Goal: Complete application form

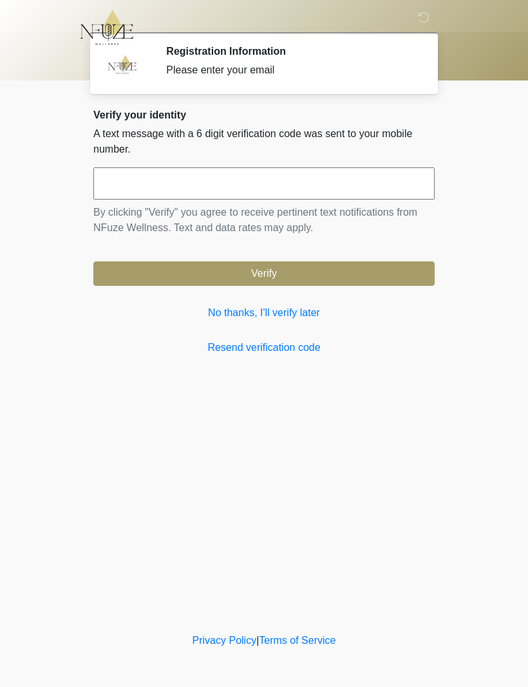
click at [225, 313] on link "No thanks, I'll verify later" at bounding box center [263, 312] width 341 height 15
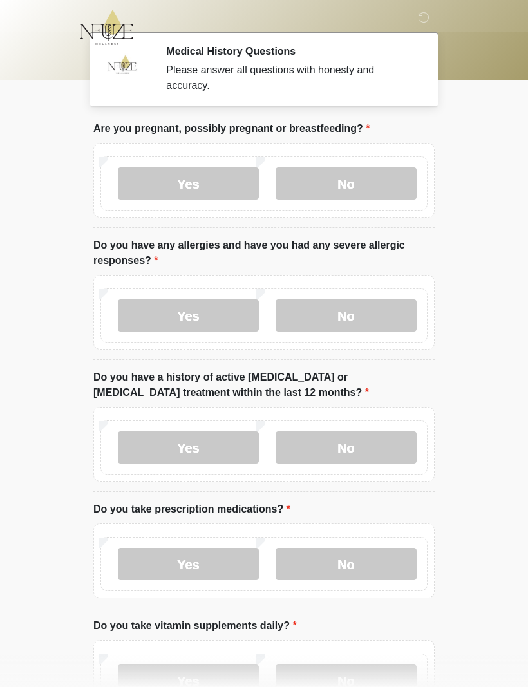
click at [368, 187] on label "No" at bounding box center [345, 183] width 141 height 32
click at [356, 312] on label "No" at bounding box center [345, 315] width 141 height 32
click at [370, 447] on label "No" at bounding box center [345, 447] width 141 height 32
click at [366, 568] on label "No" at bounding box center [345, 564] width 141 height 32
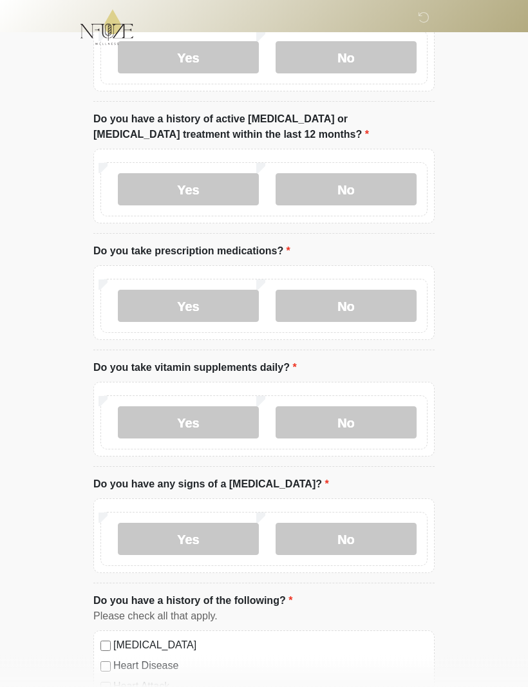
scroll to position [259, 0]
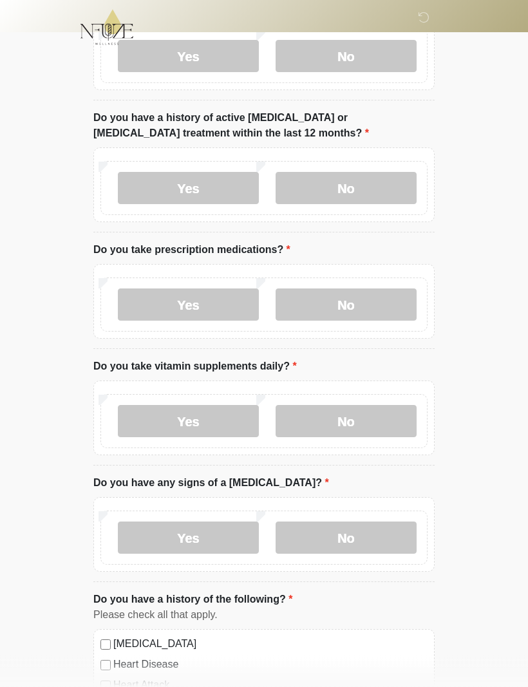
click at [196, 423] on label "Yes" at bounding box center [188, 421] width 141 height 32
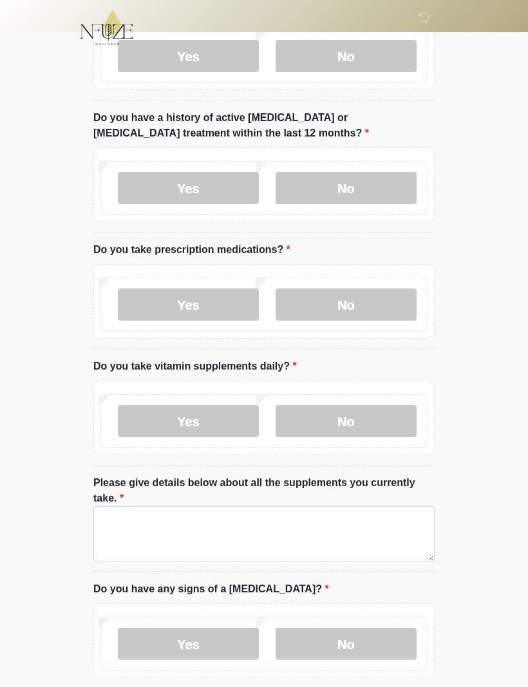
click at [358, 425] on label "No" at bounding box center [345, 421] width 141 height 32
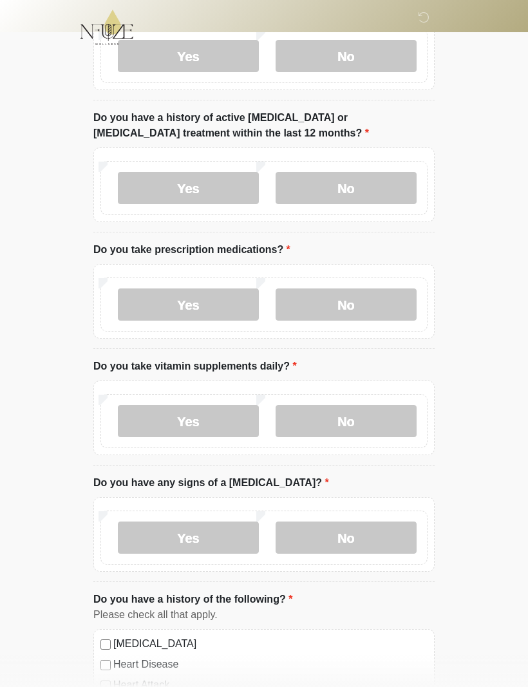
click at [387, 537] on label "No" at bounding box center [345, 537] width 141 height 32
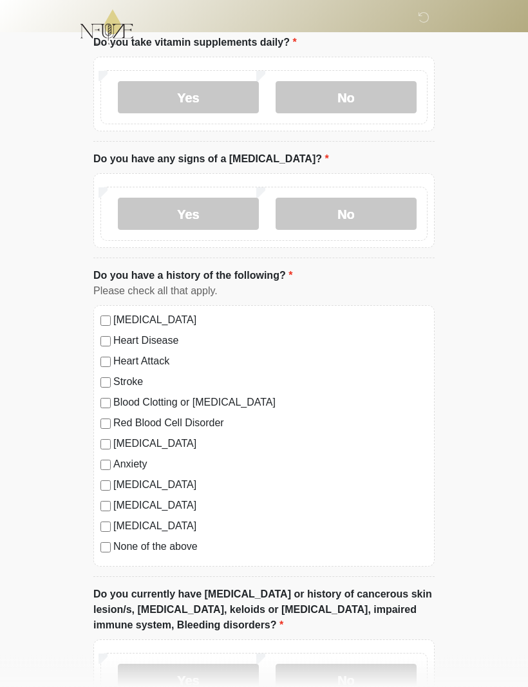
scroll to position [583, 0]
click at [379, 681] on label "No" at bounding box center [345, 679] width 141 height 32
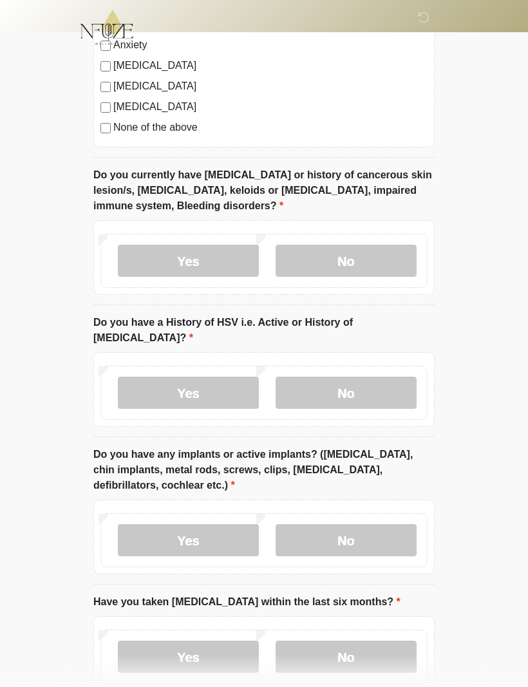
scroll to position [1019, 0]
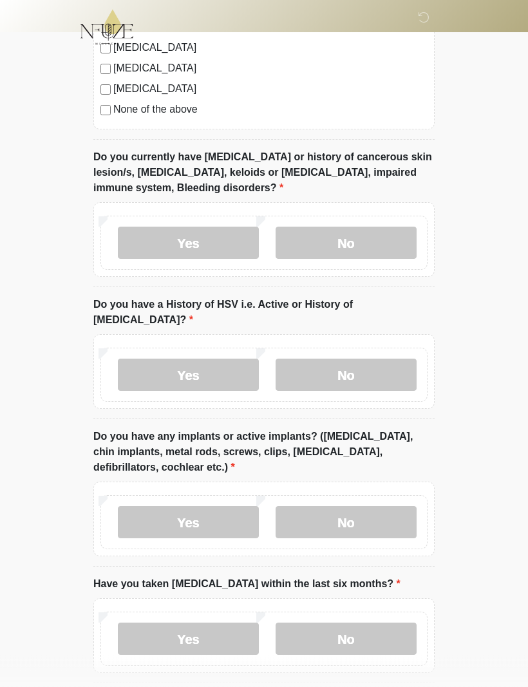
click at [389, 364] on label "No" at bounding box center [345, 375] width 141 height 32
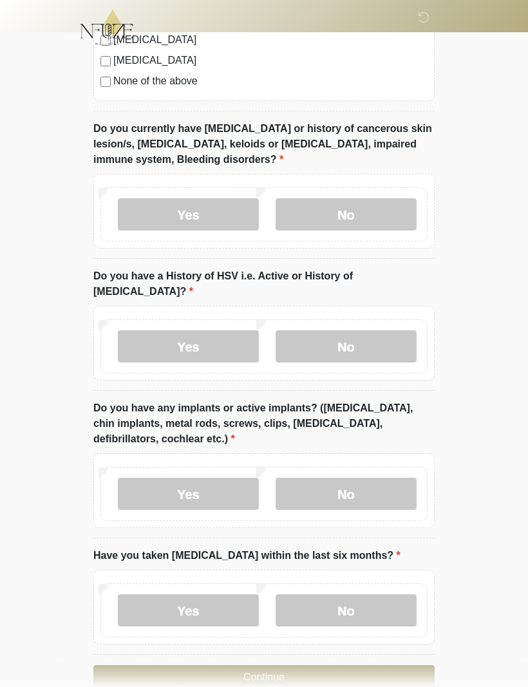
scroll to position [1059, 0]
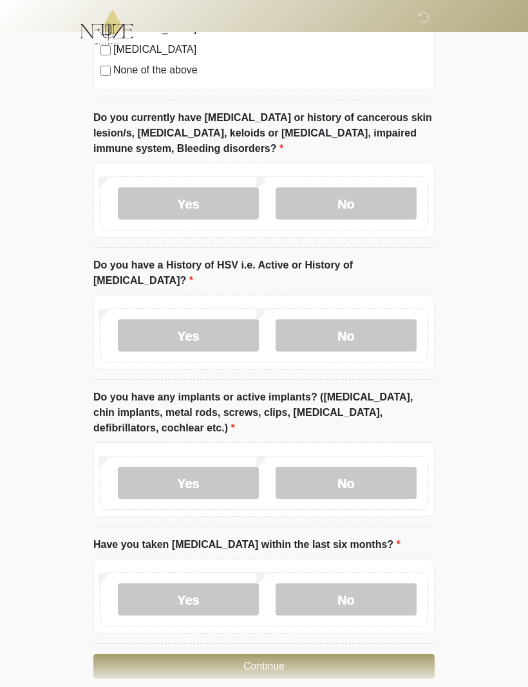
click at [373, 467] on label "No" at bounding box center [345, 483] width 141 height 32
click at [389, 584] on label "No" at bounding box center [345, 600] width 141 height 32
click at [343, 654] on button "Continue" at bounding box center [263, 666] width 341 height 24
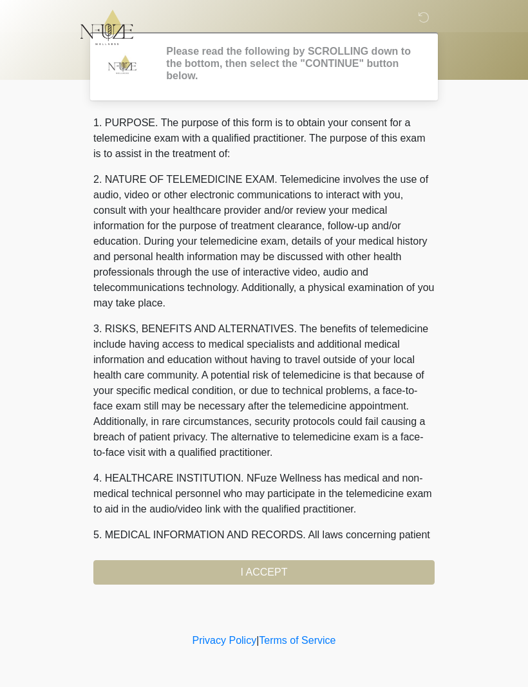
scroll to position [0, 0]
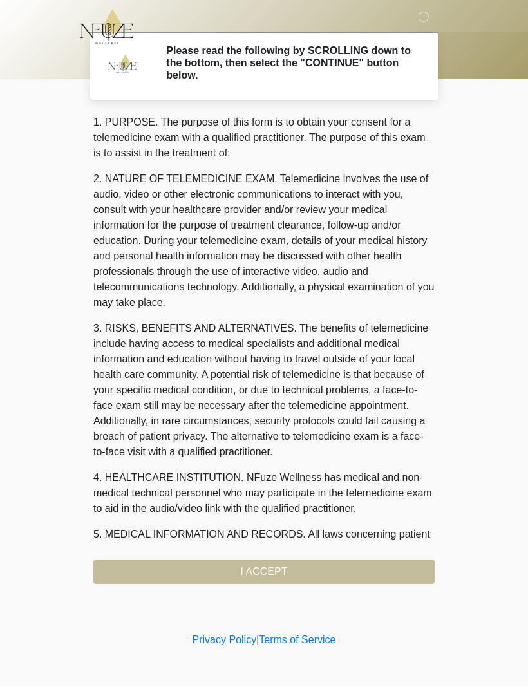
click at [312, 570] on div "1. PURPOSE. The purpose of this form is to obtain your consent for a telemedici…" at bounding box center [263, 349] width 341 height 469
click at [252, 571] on div "1. PURPOSE. The purpose of this form is to obtain your consent for a telemedici…" at bounding box center [263, 349] width 341 height 469
click at [276, 573] on div "1. PURPOSE. The purpose of this form is to obtain your consent for a telemedici…" at bounding box center [263, 349] width 341 height 469
click at [277, 567] on div "1. PURPOSE. The purpose of this form is to obtain your consent for a telemedici…" at bounding box center [263, 349] width 341 height 469
click at [273, 573] on div "1. PURPOSE. The purpose of this form is to obtain your consent for a telemedici…" at bounding box center [263, 349] width 341 height 469
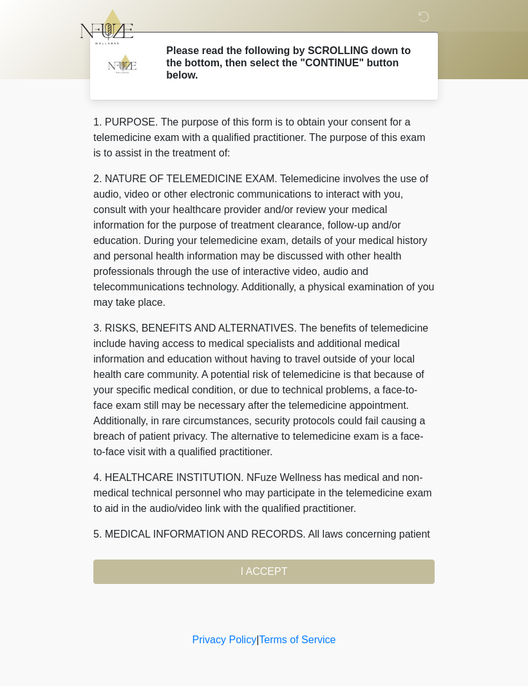
click at [327, 572] on div "1. PURPOSE. The purpose of this form is to obtain your consent for a telemedici…" at bounding box center [263, 349] width 341 height 469
click at [354, 571] on div "1. PURPOSE. The purpose of this form is to obtain your consent for a telemedici…" at bounding box center [263, 349] width 341 height 469
click at [295, 569] on div "1. PURPOSE. The purpose of this form is to obtain your consent for a telemedici…" at bounding box center [263, 349] width 341 height 469
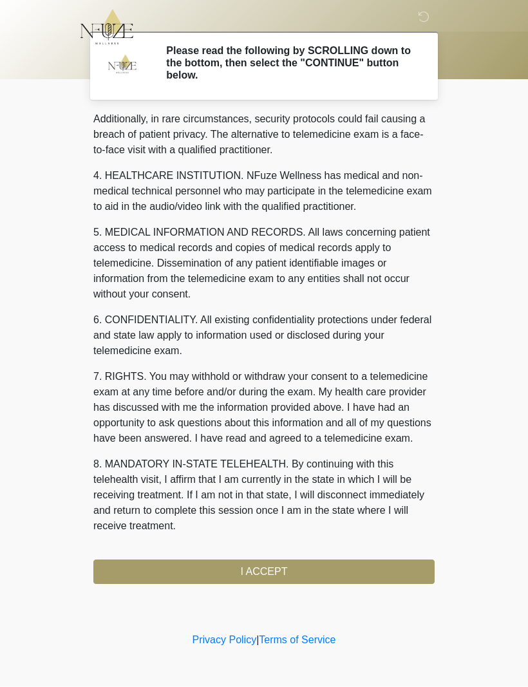
scroll to position [317, 0]
click at [248, 569] on button "I ACCEPT" at bounding box center [263, 572] width 341 height 24
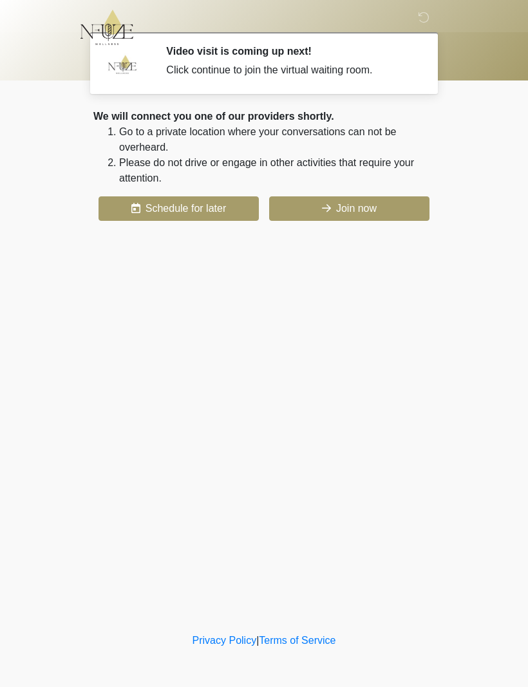
click at [348, 212] on button "Join now" at bounding box center [349, 208] width 160 height 24
